Goal: Navigation & Orientation: Find specific page/section

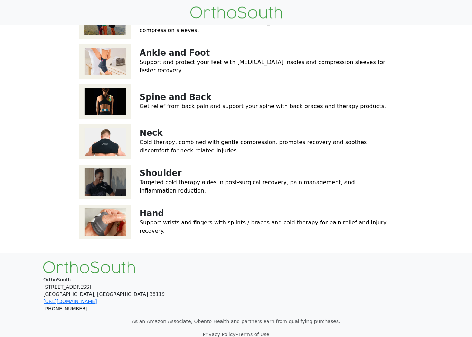
scroll to position [87, 0]
click at [186, 110] on link "Get relief from back pain and support your spine with back braces and therapy p…" at bounding box center [263, 106] width 246 height 7
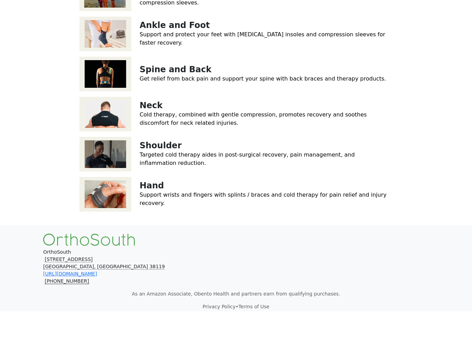
click at [210, 152] on link "Cold therapy, combined with gentle compression, promotes recovery and soothes d…" at bounding box center [253, 144] width 227 height 15
click at [167, 176] on link "Shoulder" at bounding box center [161, 172] width 42 height 10
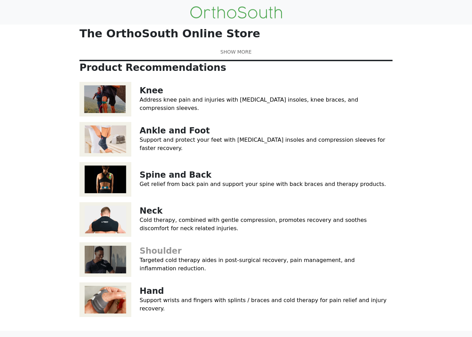
scroll to position [0, 0]
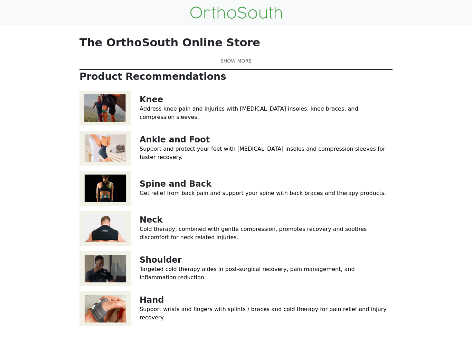
click at [246, 65] on link at bounding box center [235, 60] width 313 height 7
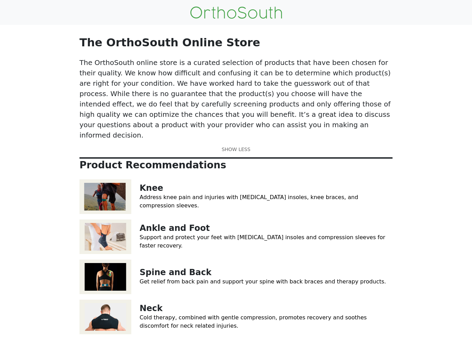
click at [245, 146] on link at bounding box center [235, 149] width 313 height 7
